Goal: Use online tool/utility: Utilize a website feature to perform a specific function

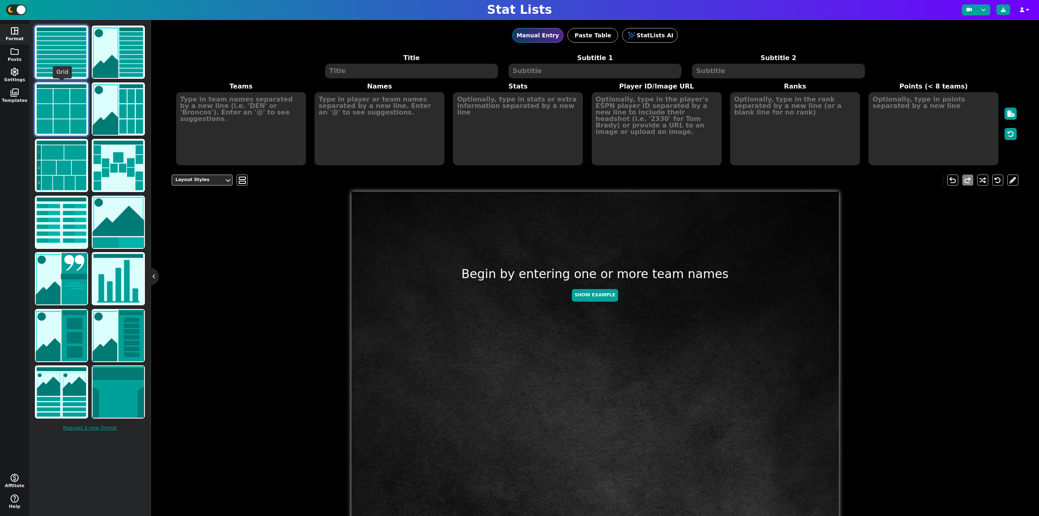
click at [58, 90] on img at bounding box center [62, 109] width 52 height 52
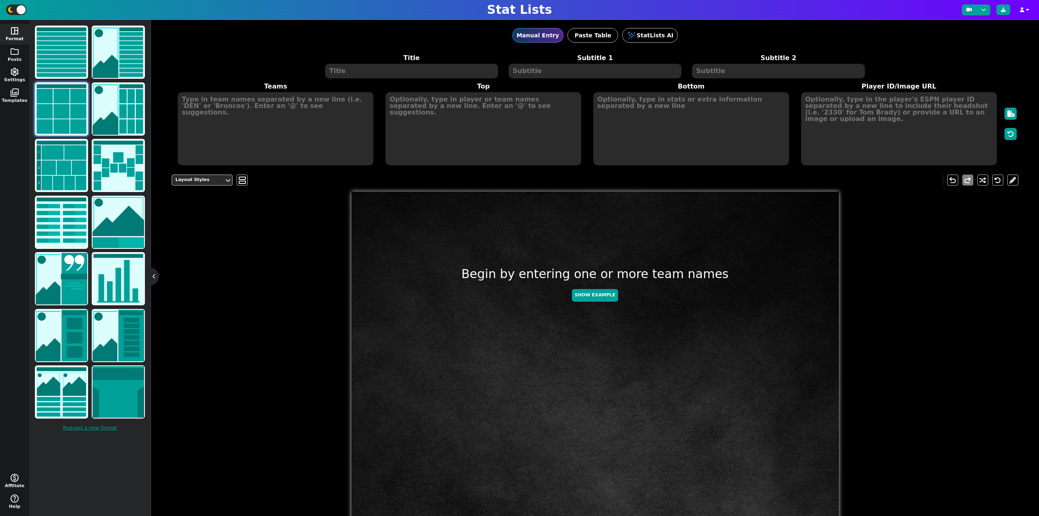
click at [368, 73] on textarea at bounding box center [411, 71] width 172 height 15
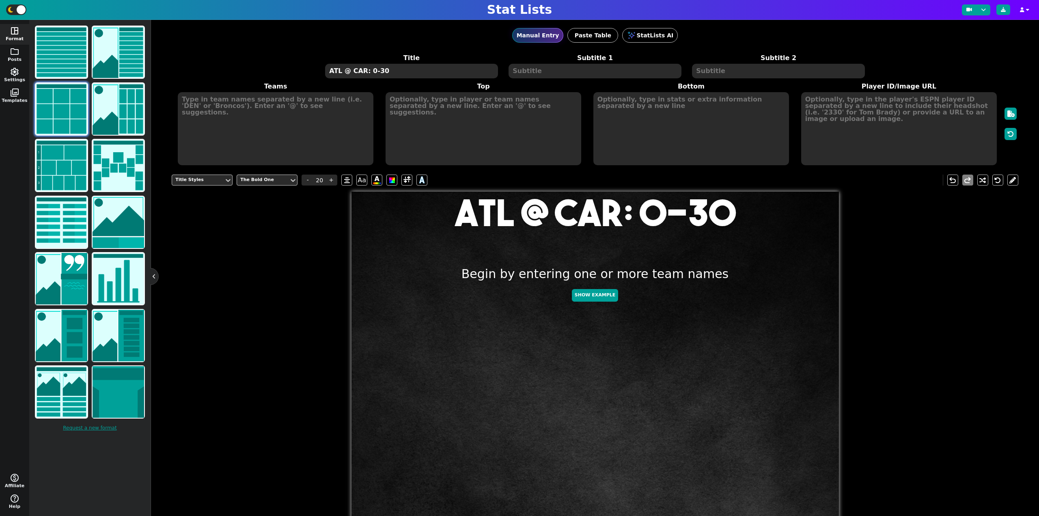
type textarea "ATL @ CAR: 0-30"
click at [294, 117] on textarea at bounding box center [276, 128] width 196 height 73
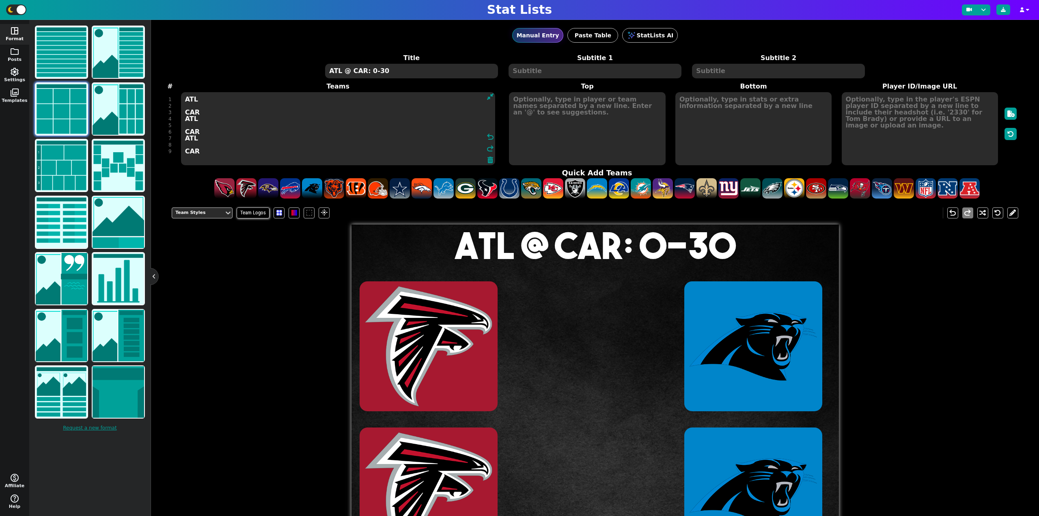
type textarea "ATL CAR ATL CAR ATL CAR"
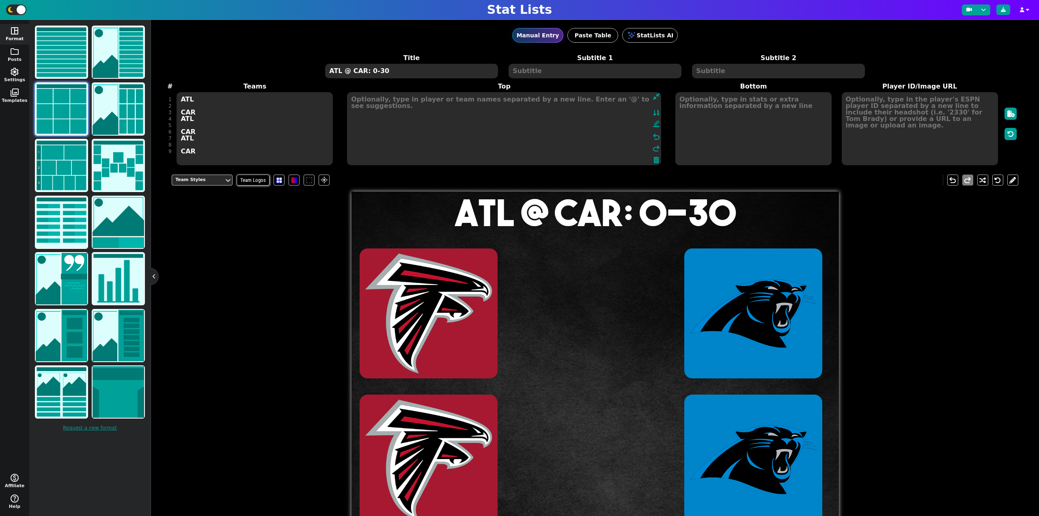
click at [561, 108] on textarea at bounding box center [504, 128] width 314 height 73
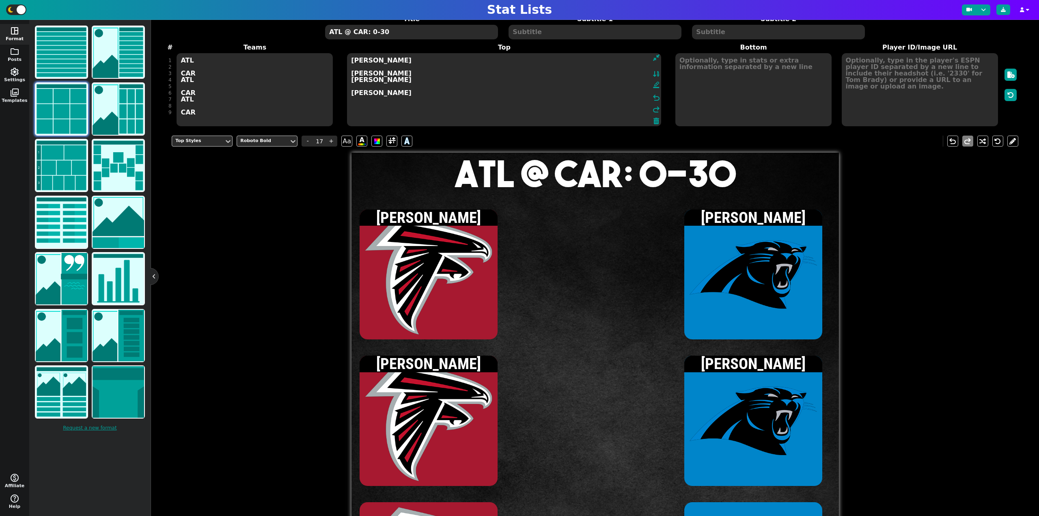
scroll to position [41, 0]
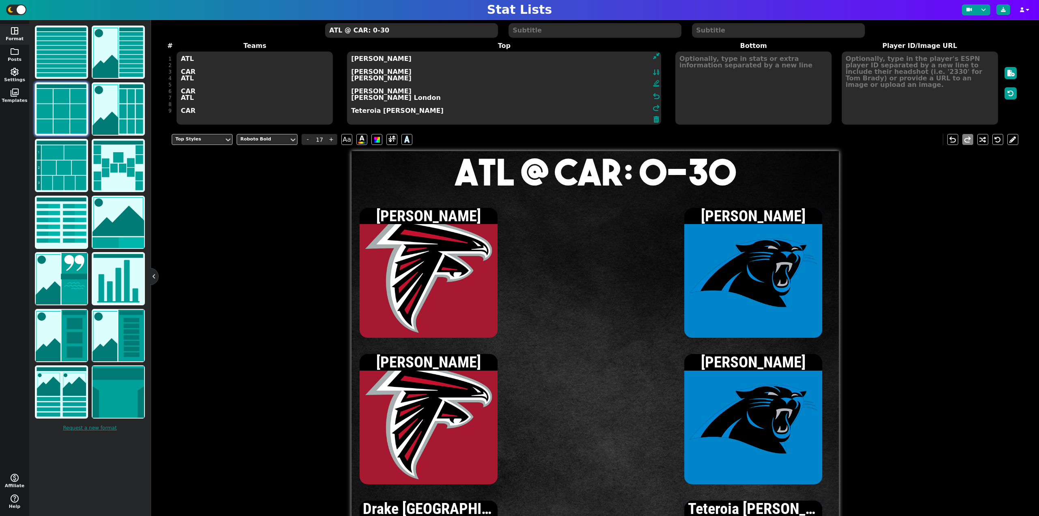
type textarea "Michael Penix Jr. Bryce Young Bijan Robinson Chuba Hubbard Drake London Teteroi…"
click at [931, 58] on textarea at bounding box center [920, 88] width 156 height 73
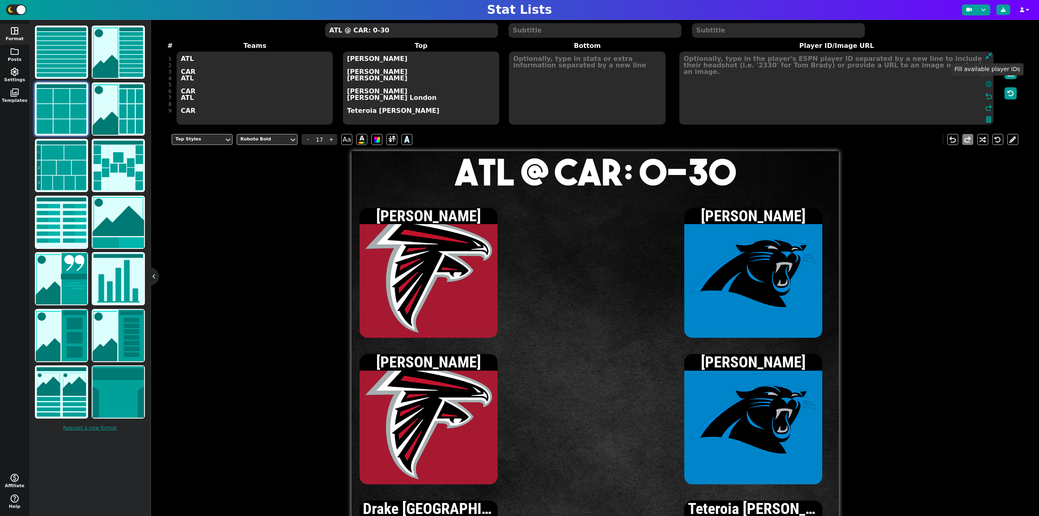
click at [985, 84] on icon at bounding box center [988, 84] width 6 height 6
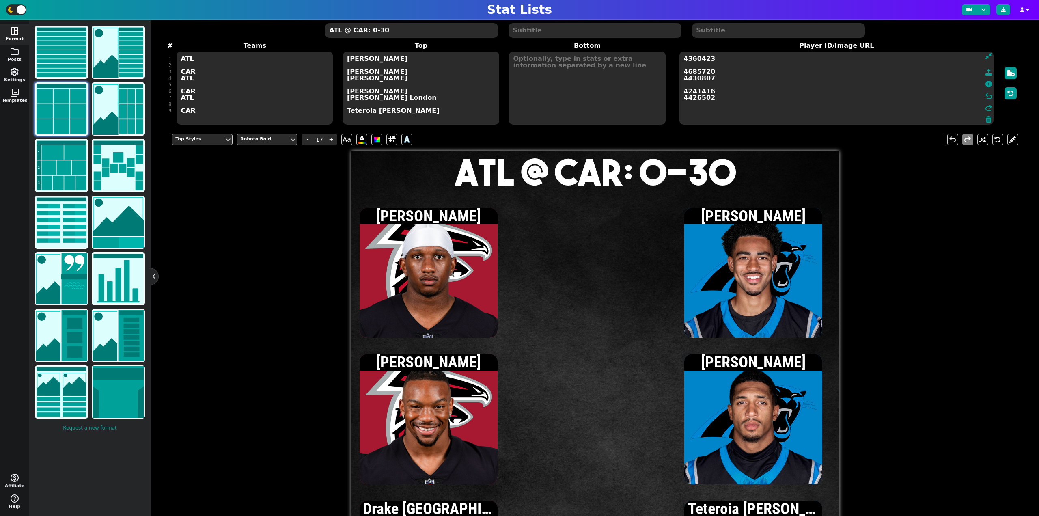
drag, startPoint x: 575, startPoint y: 61, endPoint x: 568, endPoint y: 63, distance: 7.2
click at [574, 61] on textarea at bounding box center [587, 88] width 156 height 73
type input "15"
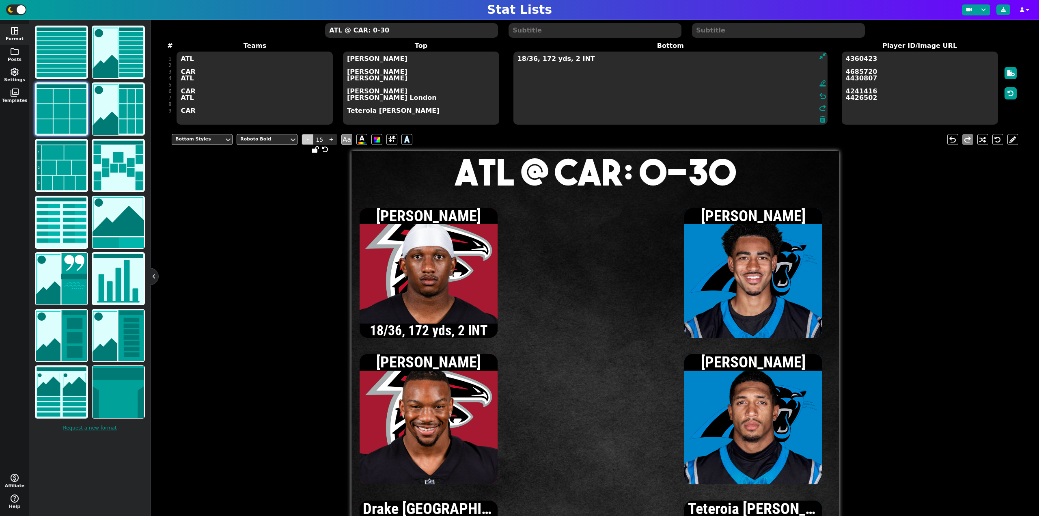
type textarea "18/36, 172 yds, 2 INT"
click at [304, 137] on span "-" at bounding box center [307, 139] width 12 height 11
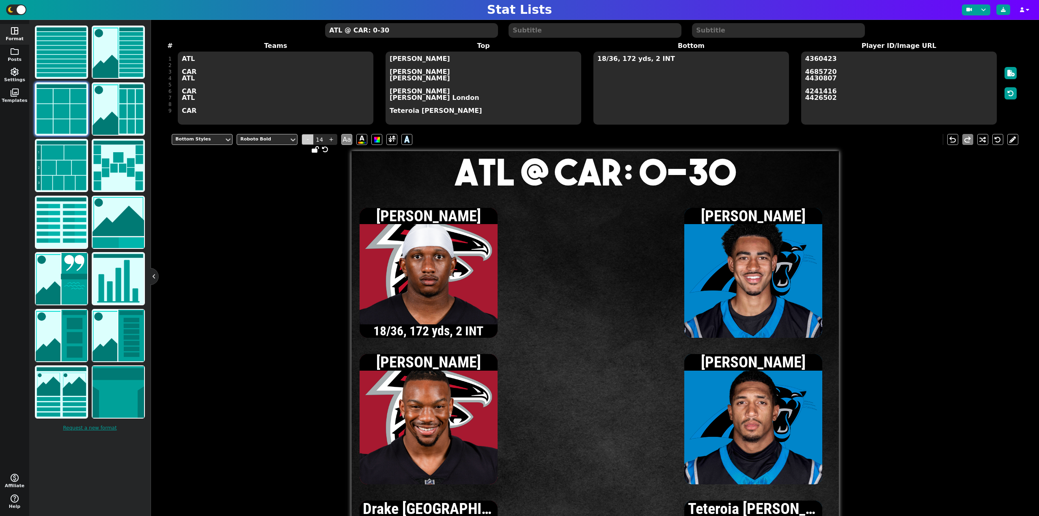
click at [304, 137] on span "-" at bounding box center [307, 139] width 12 height 11
type input "13"
click at [683, 54] on textarea "18/36, 172 yds, 2 INT" at bounding box center [691, 88] width 196 height 73
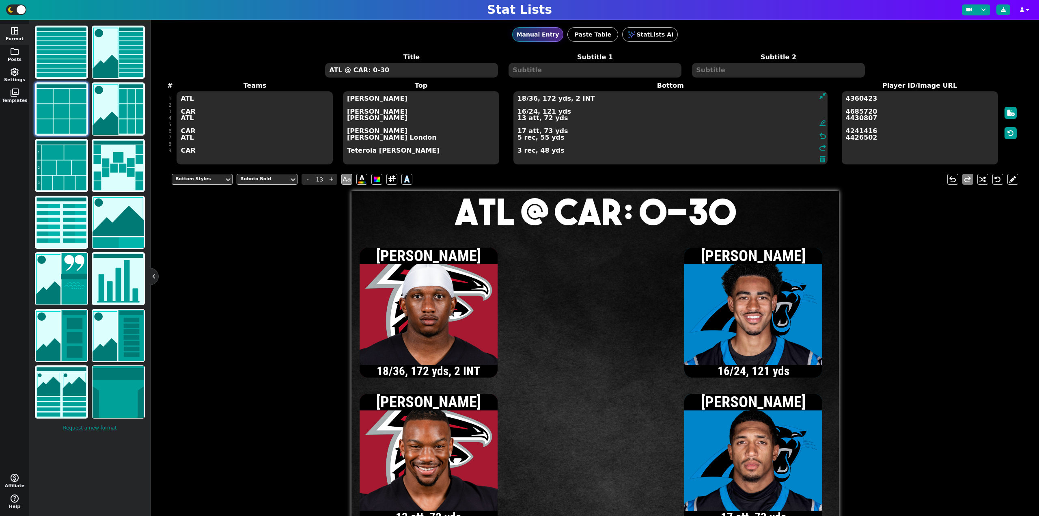
scroll to position [0, 0]
type textarea "18/36, 172 yds, 2 INT 16/24, 121 yds 13 att, 72 yds 17 att, 73 yds 5 rec, 55 yd…"
click at [368, 154] on textarea "Michael Penix Jr. Bryce Young Bijan Robinson Chuba Hubbard Drake London Teteroi…" at bounding box center [421, 128] width 156 height 73
type input "17"
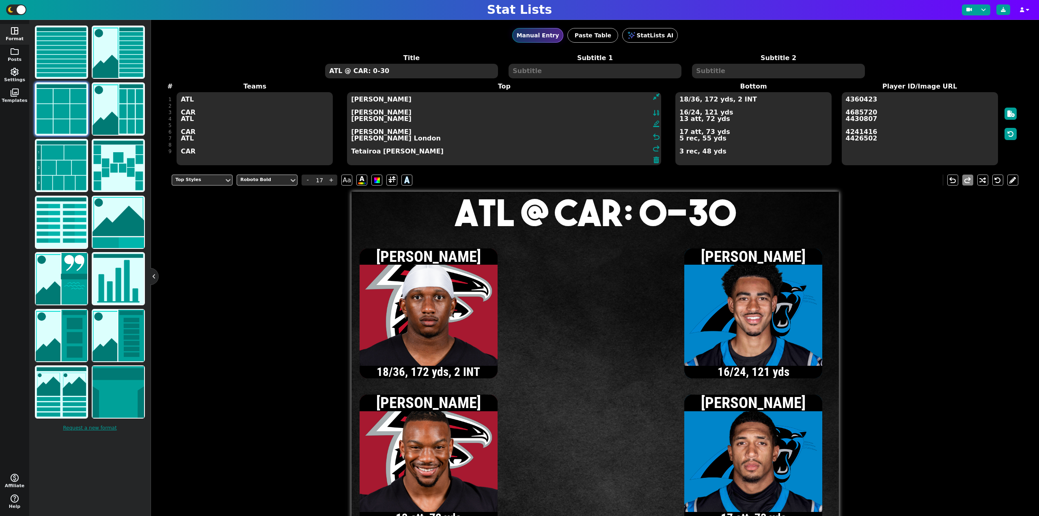
type textarea "Michael Penix Jr. Bryce Young Bijan Robinson Chuba Hubbard Drake London Tetairo…"
click at [992, 135] on span "4360423 4685720 4430807 4241416 4426502" at bounding box center [920, 128] width 158 height 75
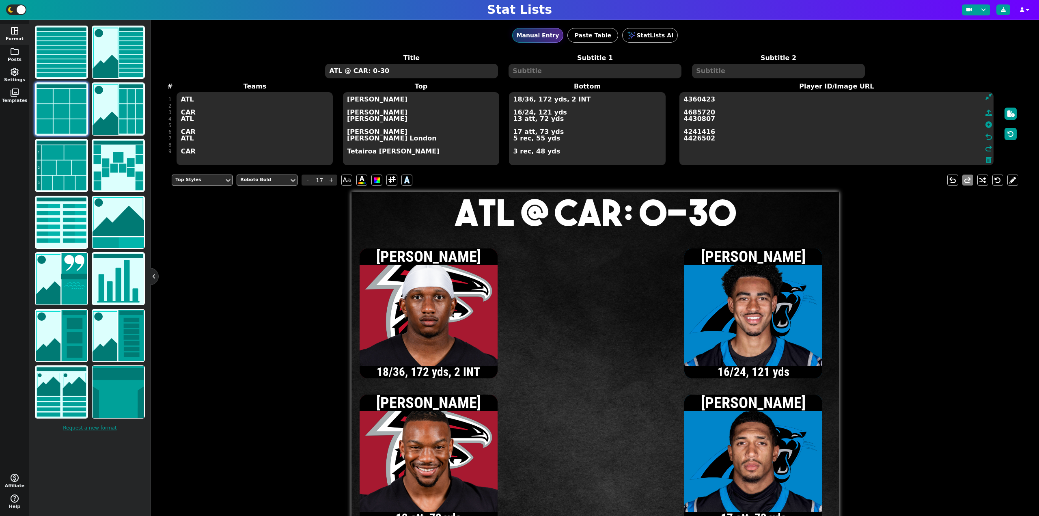
click at [955, 134] on textarea "4360423 4685720 4430807 4241416 4426502" at bounding box center [836, 128] width 314 height 73
click at [985, 125] on icon at bounding box center [988, 124] width 6 height 6
click at [1005, 6] on button at bounding box center [1003, 9] width 14 height 11
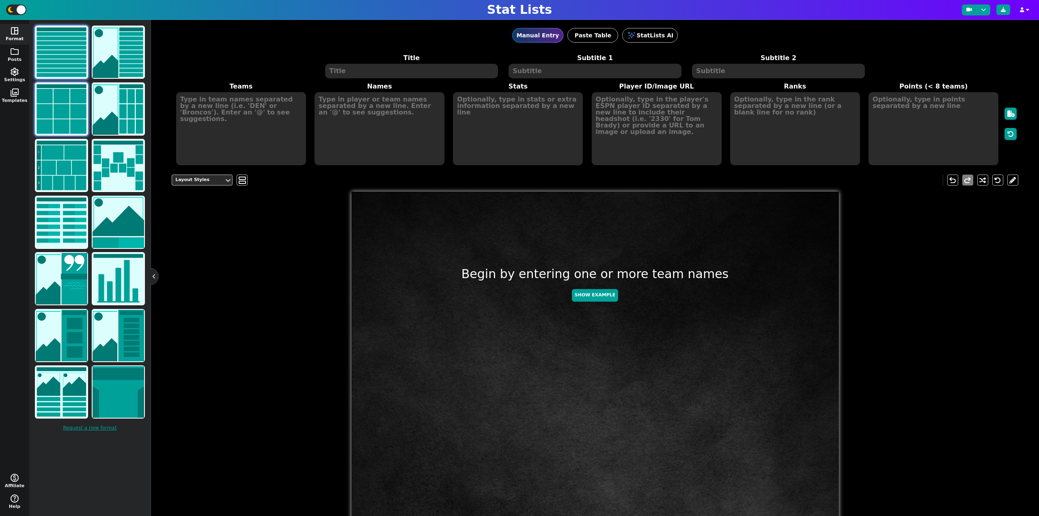
click at [69, 94] on img at bounding box center [62, 109] width 52 height 52
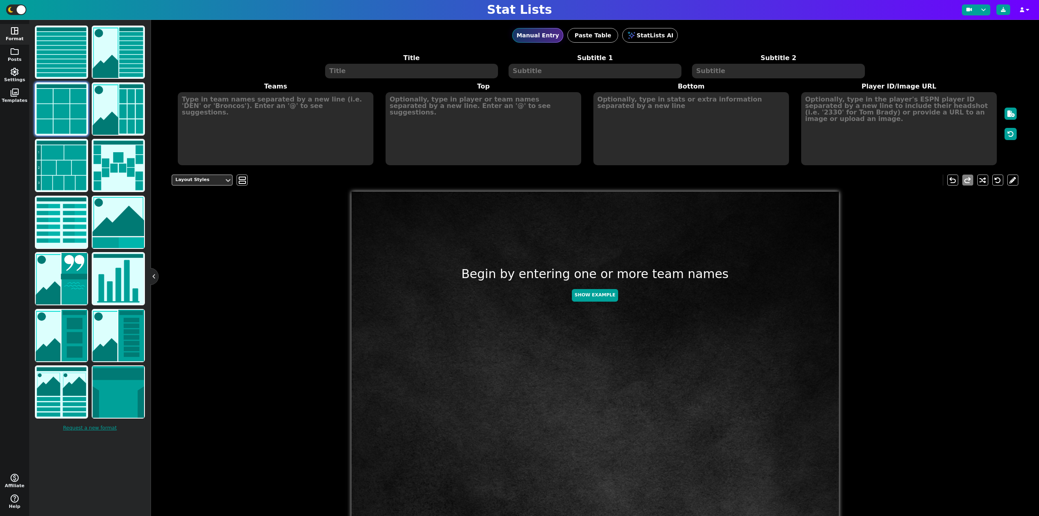
click at [363, 67] on textarea at bounding box center [411, 71] width 172 height 15
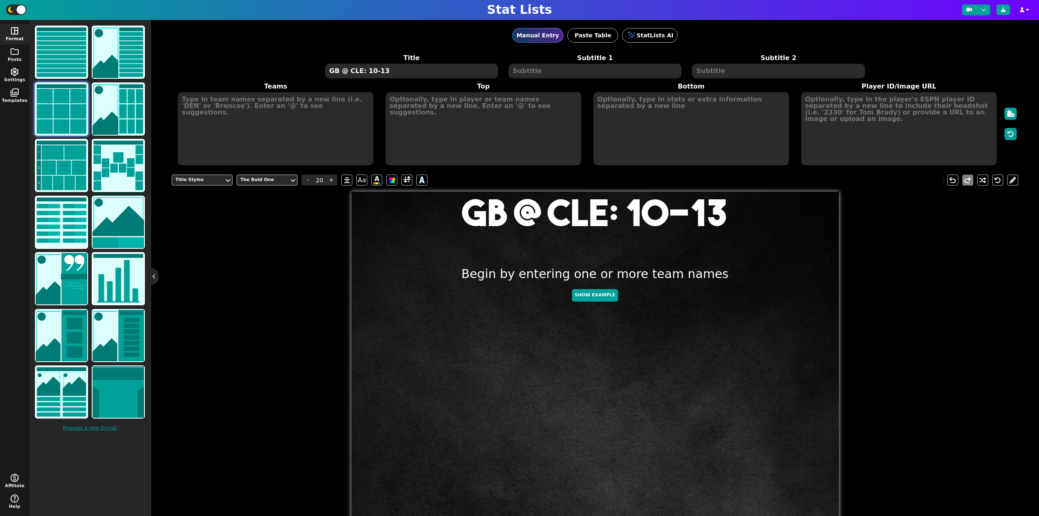
type textarea "GB @ CLE: 10-13"
click at [295, 114] on textarea at bounding box center [276, 128] width 196 height 73
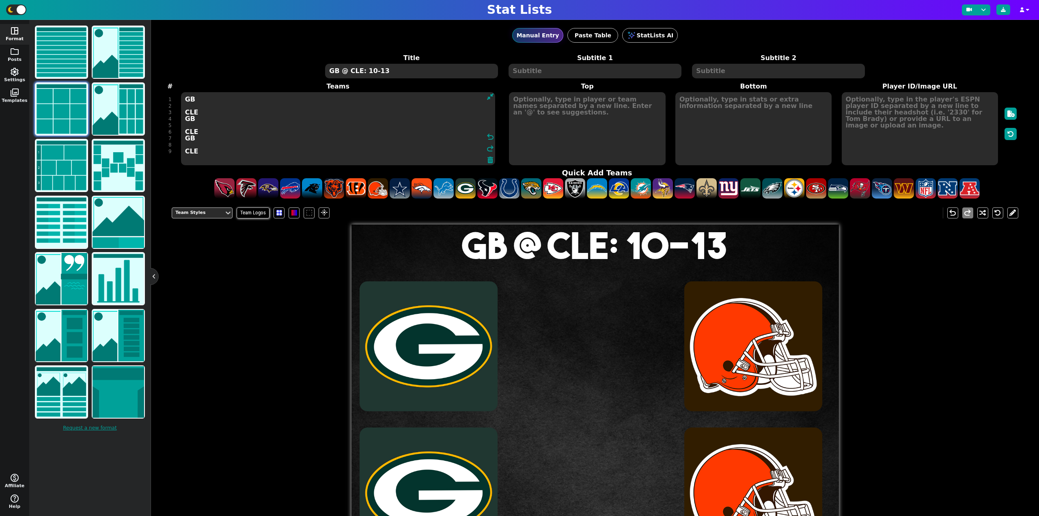
type textarea "GB CLE GB CLE GB CLE"
drag, startPoint x: 588, startPoint y: 112, endPoint x: 537, endPoint y: 115, distance: 51.2
click at [588, 112] on textarea at bounding box center [587, 128] width 156 height 73
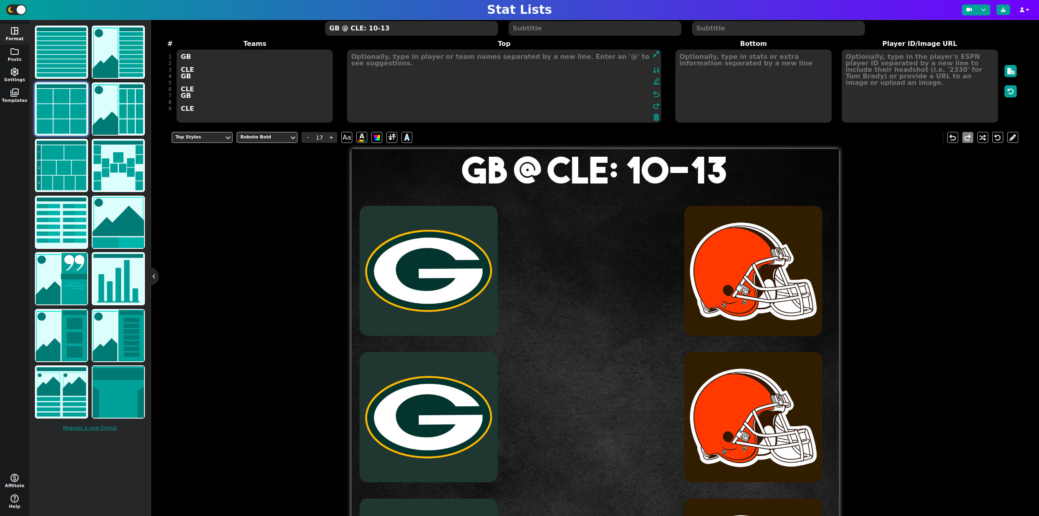
scroll to position [41, 0]
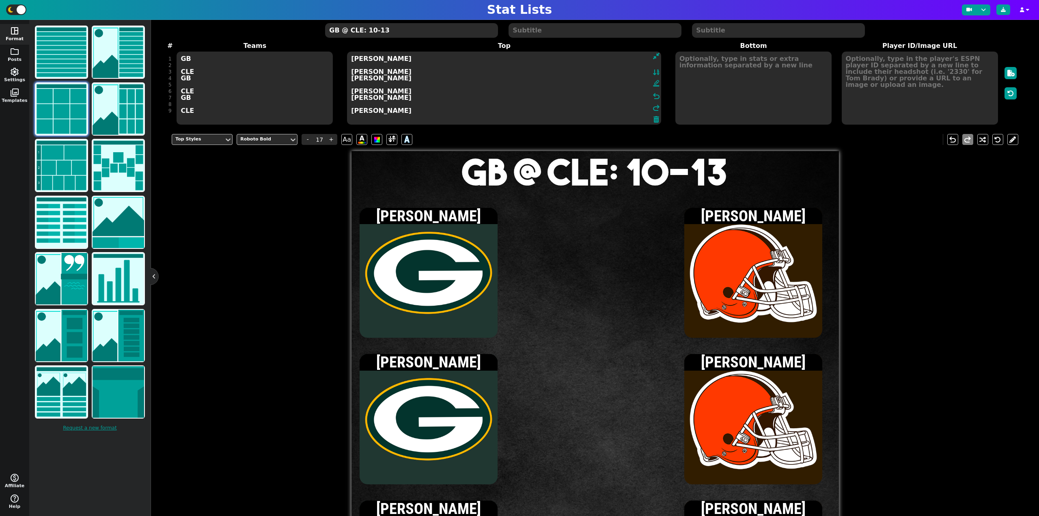
type textarea "Jordan Love Joe Flacco Josh Jacobs Quinshon Judkins Matthew Golden David Njoku"
click at [885, 66] on textarea at bounding box center [920, 88] width 156 height 73
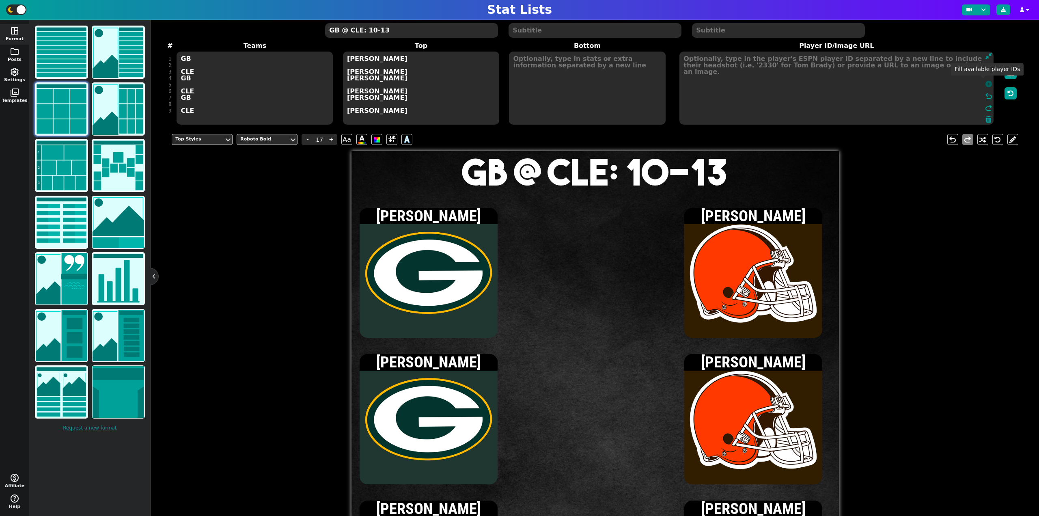
click at [985, 83] on icon at bounding box center [988, 84] width 6 height 6
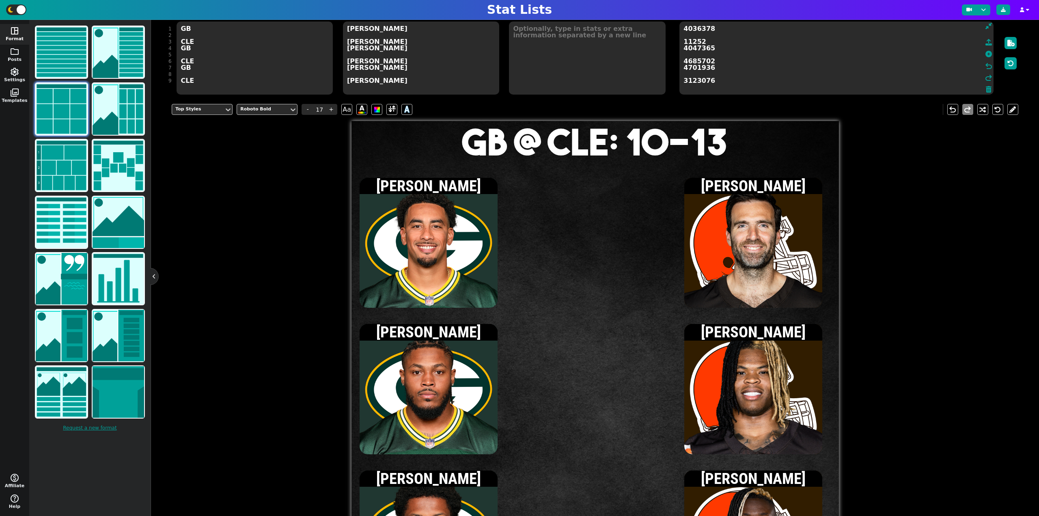
scroll to position [15, 0]
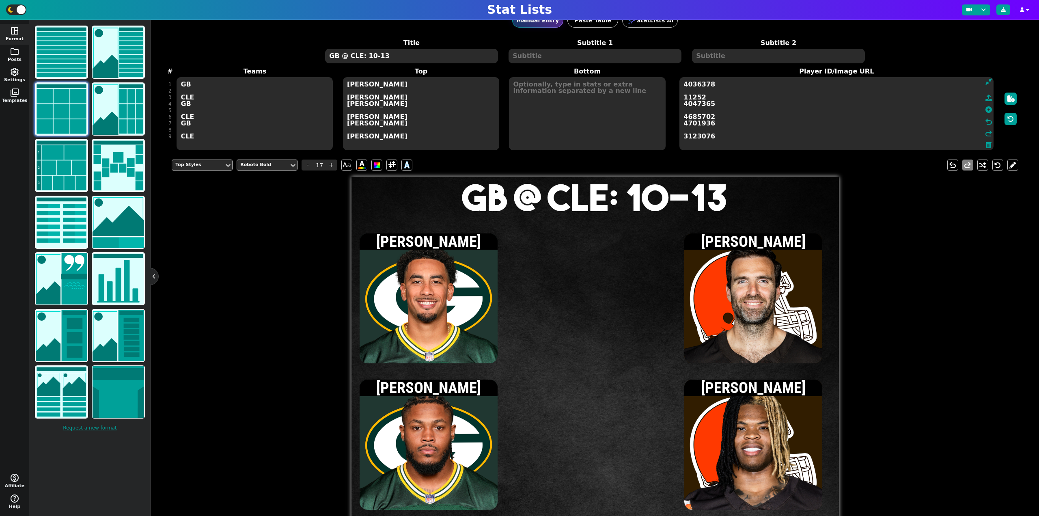
click at [548, 107] on textarea at bounding box center [587, 113] width 156 height 73
type input "15"
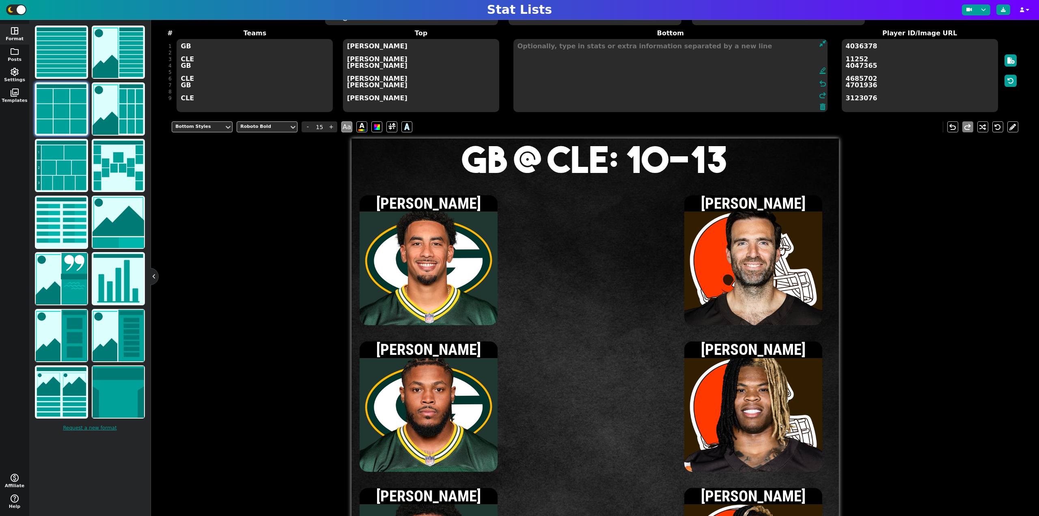
scroll to position [56, 0]
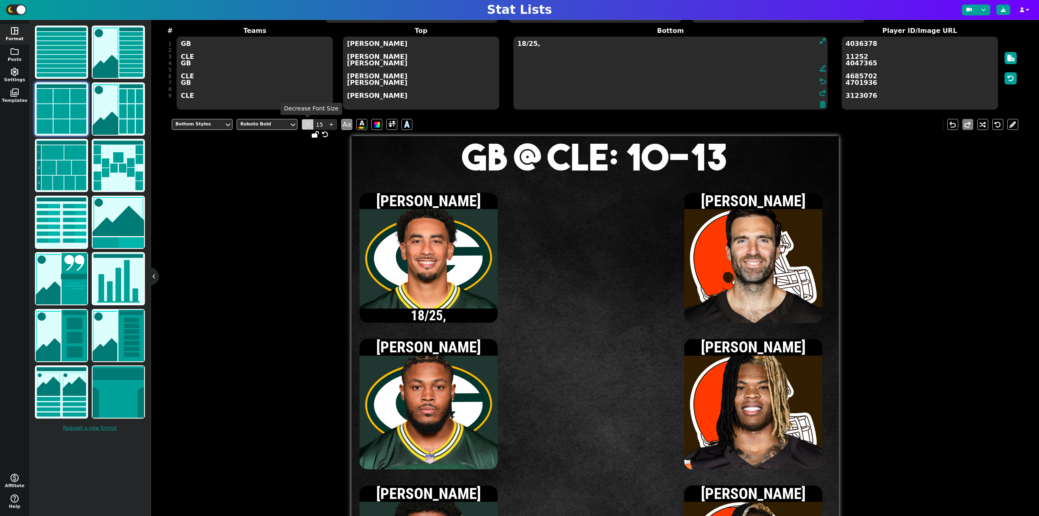
type textarea "18/25,"
click at [310, 127] on span "-" at bounding box center [307, 124] width 12 height 11
type input "13"
click at [646, 51] on textarea "18/25," at bounding box center [670, 73] width 314 height 73
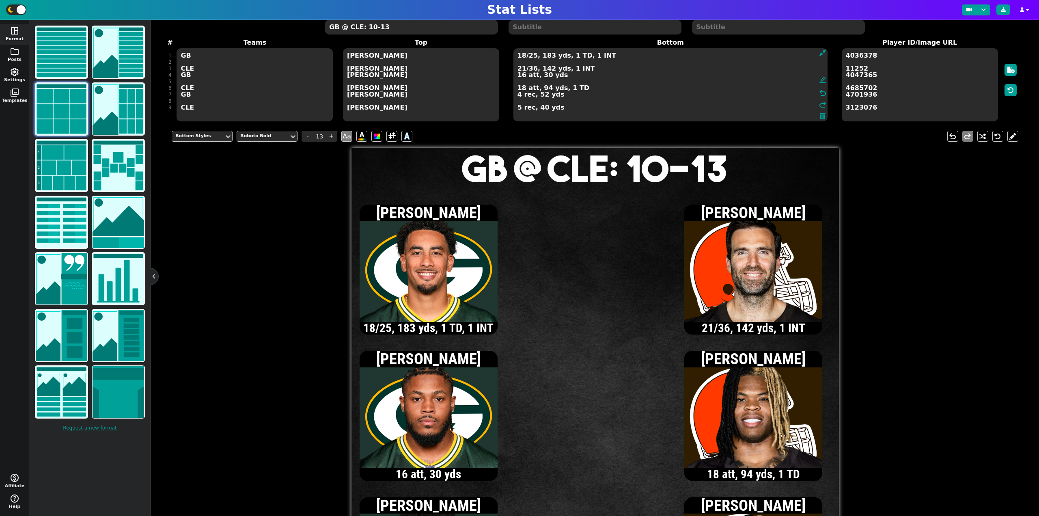
scroll to position [0, 0]
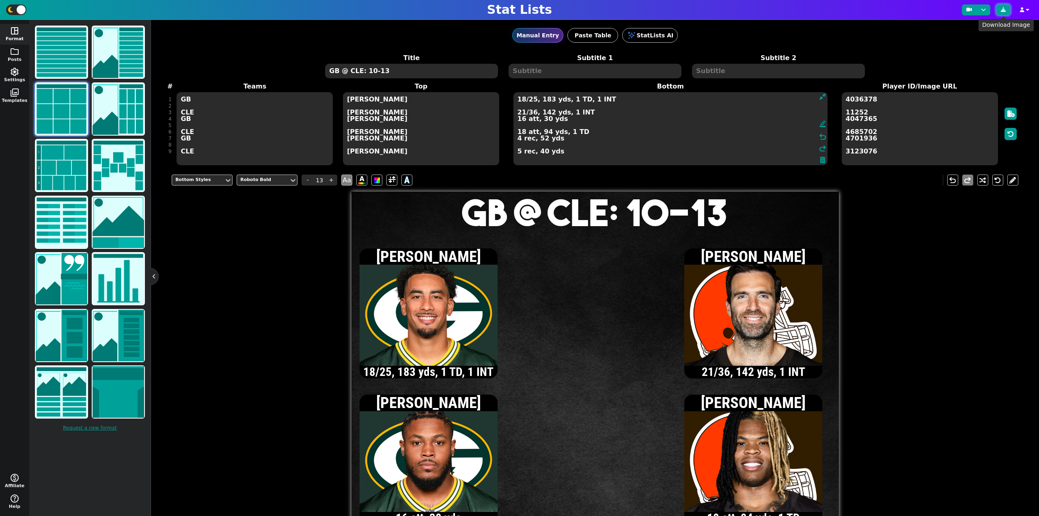
type textarea "18/25, 183 yds, 1 TD, 1 INT 21/36, 142 yds, 1 INT 16 att, 30 yds 18 att, 94 yds…"
click at [1005, 10] on icon at bounding box center [1003, 9] width 5 height 5
